Goal: Task Accomplishment & Management: Use online tool/utility

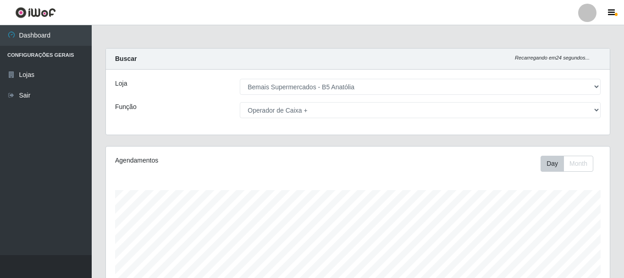
select select "405"
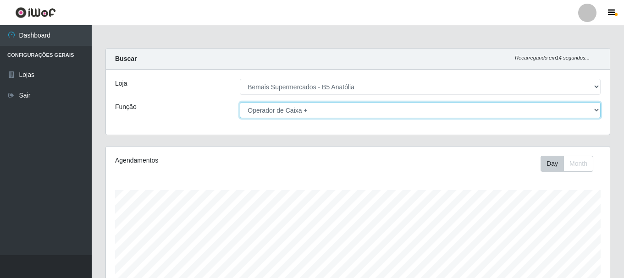
click at [597, 111] on select "[Selecione...] ASG ASG + ASG ++ Auxiliar de Estacionamento Auxiliar de Estacion…" at bounding box center [420, 110] width 361 height 16
click at [240, 102] on select "[Selecione...] ASG ASG + ASG ++ Auxiliar de Estacionamento Auxiliar de Estacion…" at bounding box center [420, 110] width 361 height 16
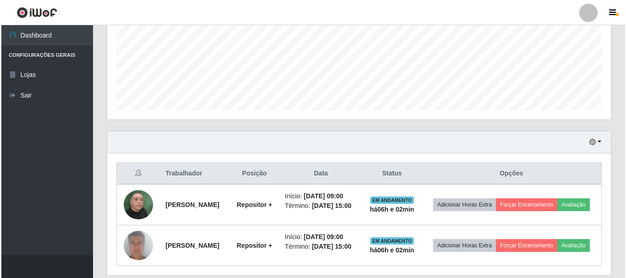
scroll to position [217, 0]
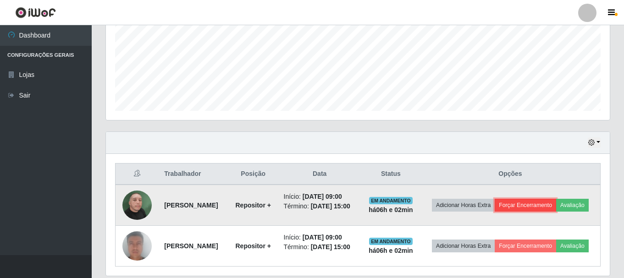
click at [551, 201] on button "Forçar Encerramento" at bounding box center [524, 205] width 61 height 13
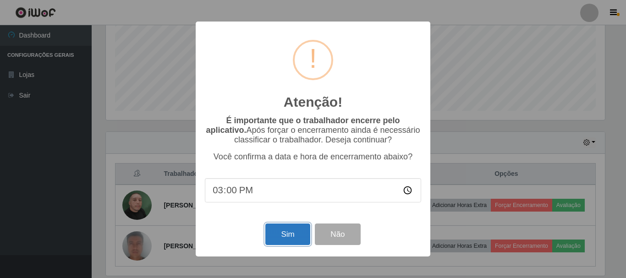
click at [279, 242] on button "Sim" at bounding box center [287, 235] width 44 height 22
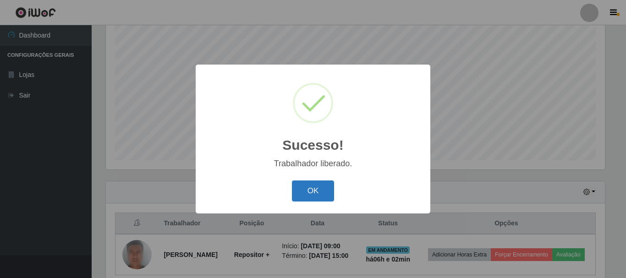
click at [319, 195] on button "OK" at bounding box center [313, 192] width 43 height 22
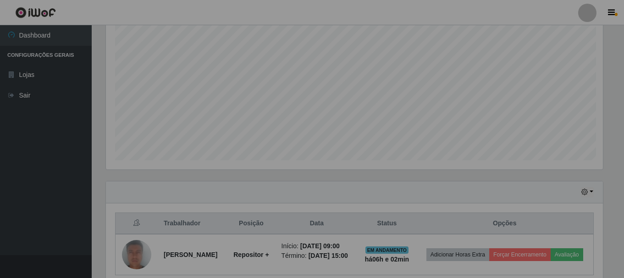
scroll to position [190, 504]
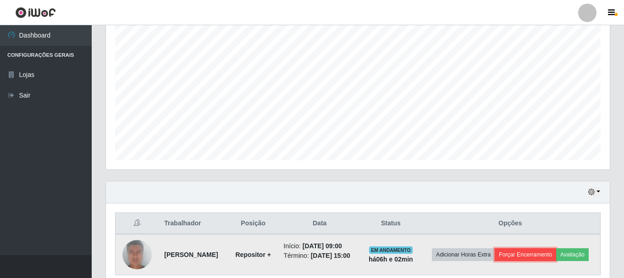
click at [554, 252] on button "Forçar Encerramento" at bounding box center [524, 254] width 61 height 13
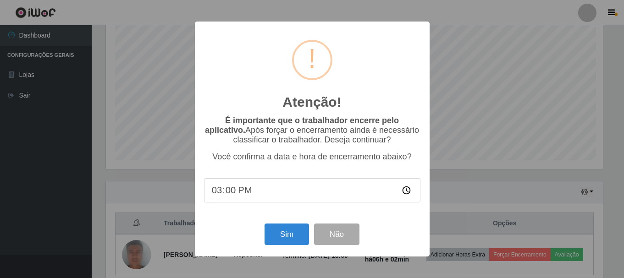
scroll to position [190, 499]
click at [279, 236] on button "Sim" at bounding box center [287, 235] width 44 height 22
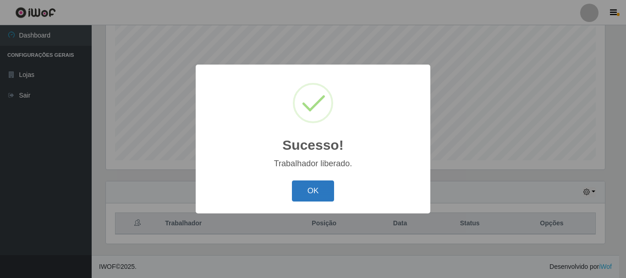
click at [319, 192] on button "OK" at bounding box center [313, 192] width 43 height 22
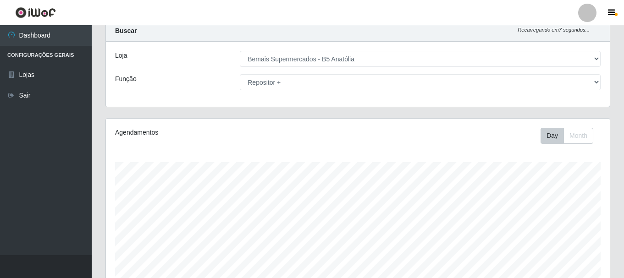
scroll to position [0, 0]
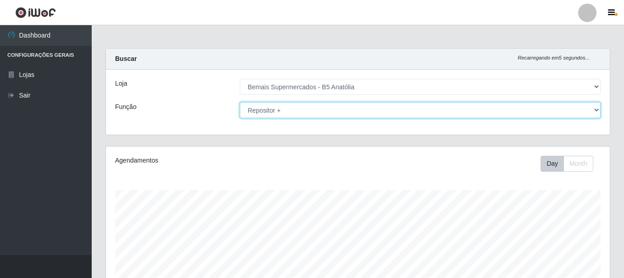
click at [596, 113] on select "[Selecione...] ASG ASG + ASG ++ Auxiliar de Estacionamento Auxiliar de Estacion…" at bounding box center [420, 110] width 361 height 16
select select "72"
click at [240, 102] on select "[Selecione...] ASG ASG + ASG ++ Auxiliar de Estacionamento Auxiliar de Estacion…" at bounding box center [420, 110] width 361 height 16
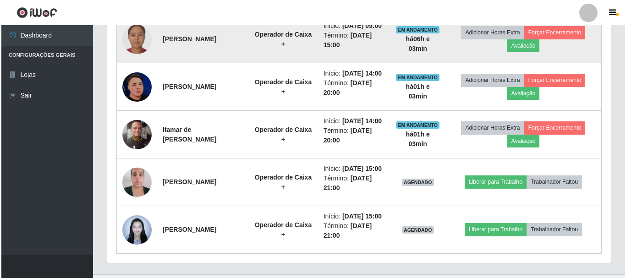
scroll to position [396, 0]
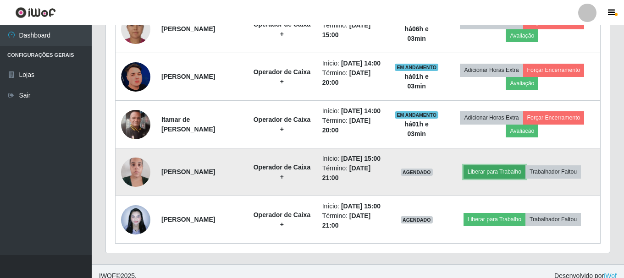
click at [521, 178] on button "Liberar para Trabalho" at bounding box center [494, 171] width 62 height 13
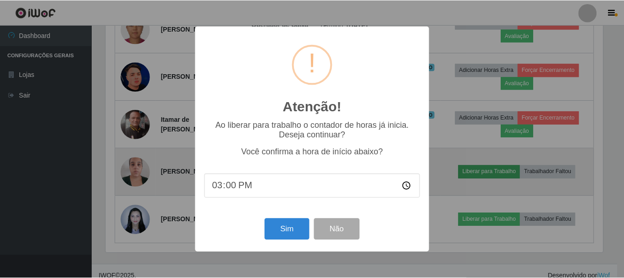
scroll to position [190, 499]
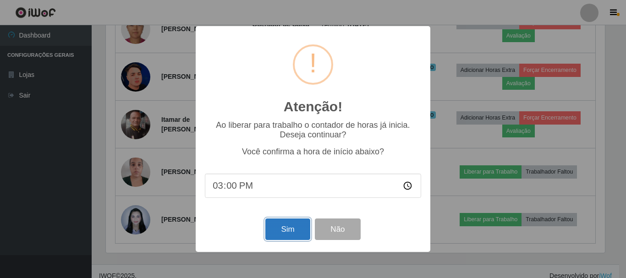
click at [285, 225] on button "Sim" at bounding box center [287, 230] width 44 height 22
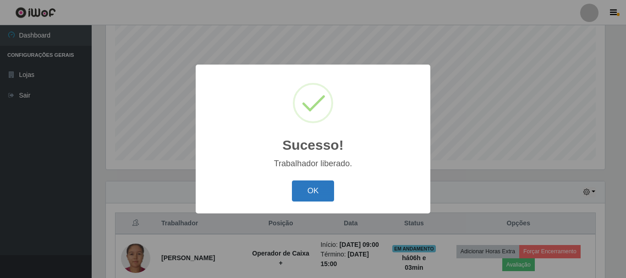
click at [307, 190] on button "OK" at bounding box center [313, 192] width 43 height 22
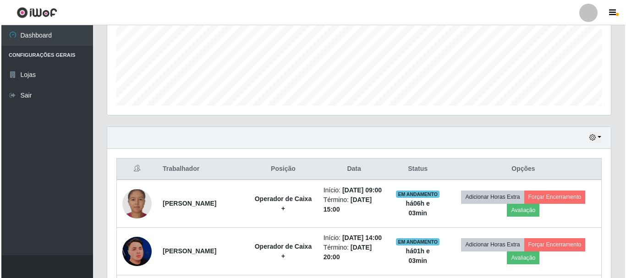
scroll to position [0, 0]
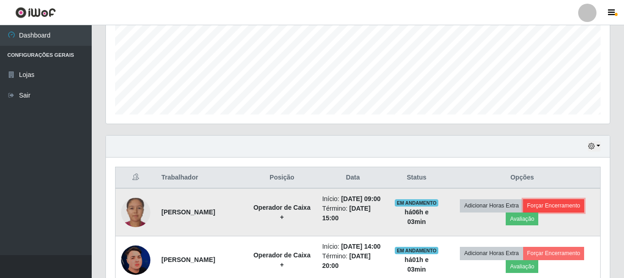
click at [570, 211] on button "Forçar Encerramento" at bounding box center [553, 205] width 61 height 13
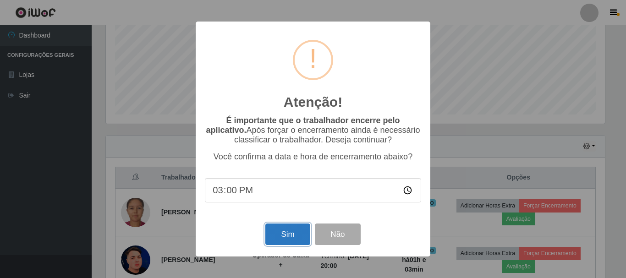
click at [278, 233] on button "Sim" at bounding box center [287, 235] width 44 height 22
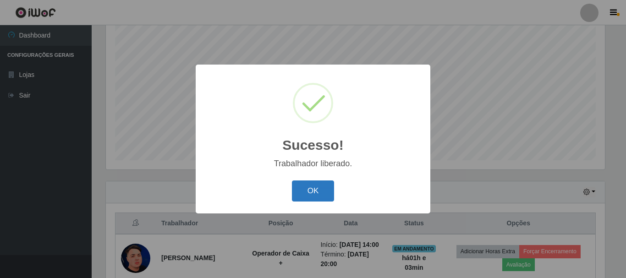
click at [312, 188] on button "OK" at bounding box center [313, 192] width 43 height 22
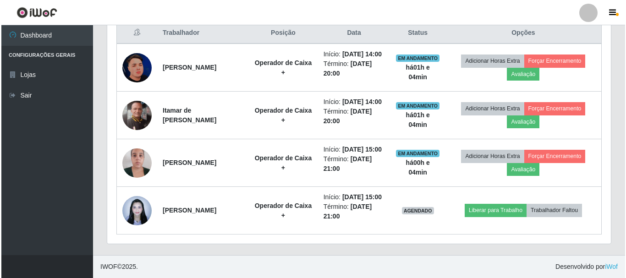
scroll to position [351, 0]
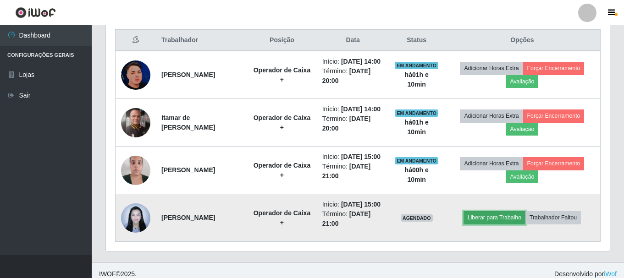
click at [504, 224] on button "Liberar para Trabalho" at bounding box center [494, 217] width 62 height 13
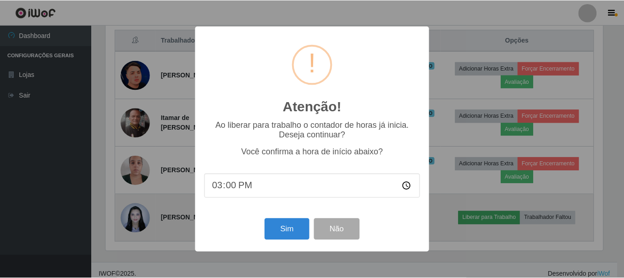
scroll to position [190, 499]
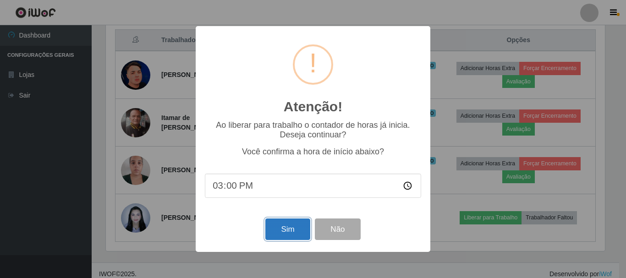
click at [296, 234] on button "Sim" at bounding box center [287, 230] width 44 height 22
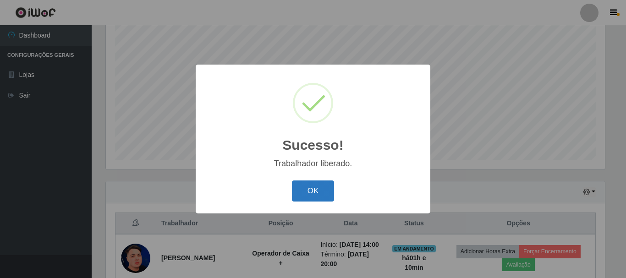
click at [327, 195] on button "OK" at bounding box center [313, 192] width 43 height 22
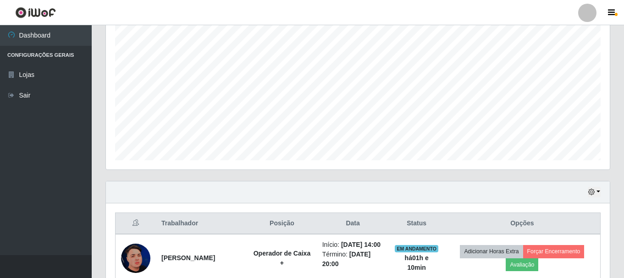
scroll to position [190, 504]
